Goal: Use online tool/utility

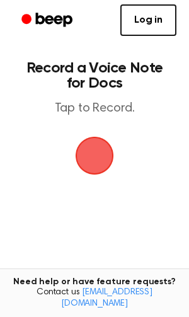
click at [94, 150] on span "button" at bounding box center [94, 155] width 45 height 45
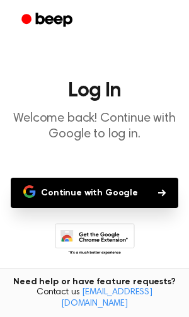
click at [108, 184] on button "Continue with Google" at bounding box center [94, 192] width 167 height 30
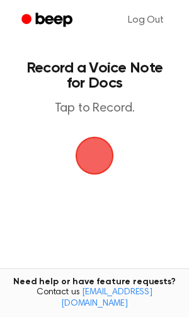
click at [89, 159] on span "button" at bounding box center [94, 155] width 43 height 43
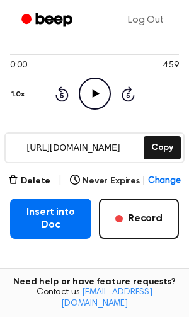
scroll to position [111, 0]
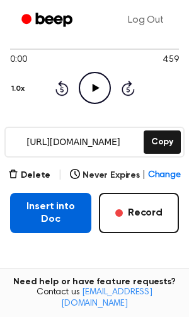
click at [47, 218] on button "Insert into Doc" at bounding box center [50, 213] width 81 height 40
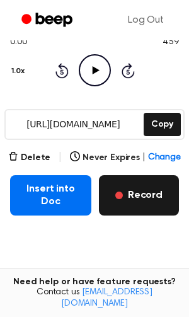
scroll to position [132, 0]
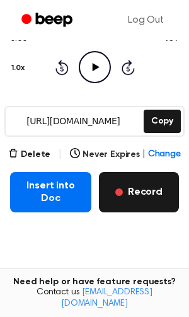
click at [145, 190] on button "Record" at bounding box center [139, 192] width 80 height 40
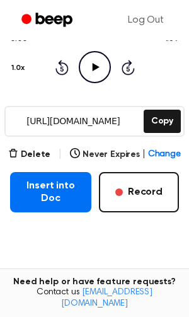
scroll to position [137, 0]
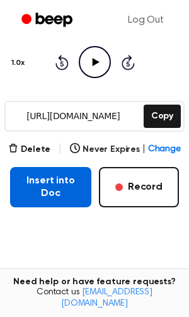
click at [54, 189] on button "Insert into Doc" at bounding box center [50, 187] width 81 height 40
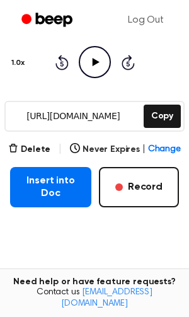
click at [151, 213] on main "Your Recording is Ready Copy the link and paste it anywhere 0:00 4:59 Your brow…" at bounding box center [94, 119] width 189 height 513
